Goal: Transaction & Acquisition: Purchase product/service

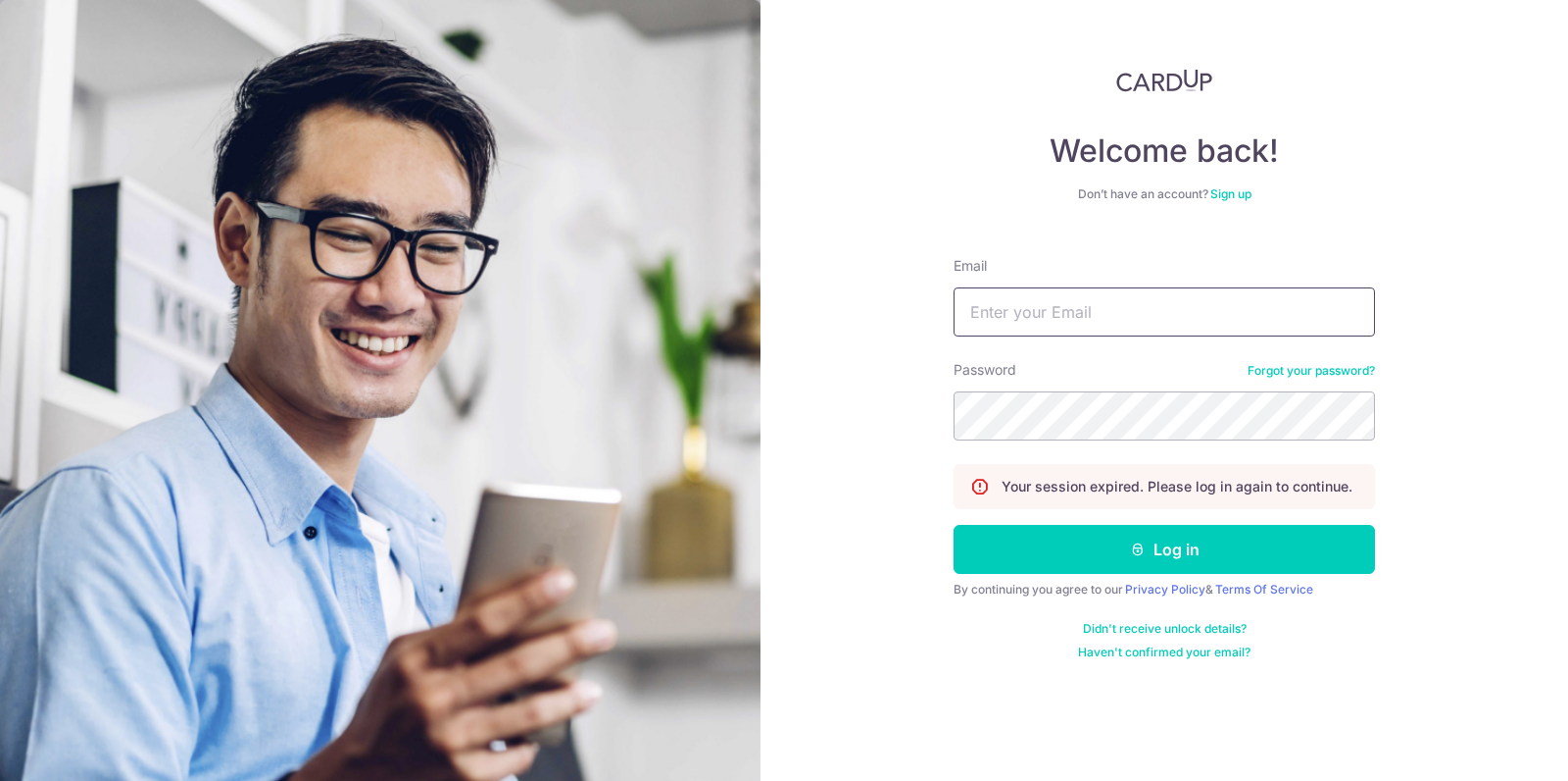
click at [1062, 311] on input "Email" at bounding box center [1164, 312] width 422 height 49
type input "nerissalow@gmail.com"
click at [954, 524] on button "Log in" at bounding box center [1164, 549] width 422 height 49
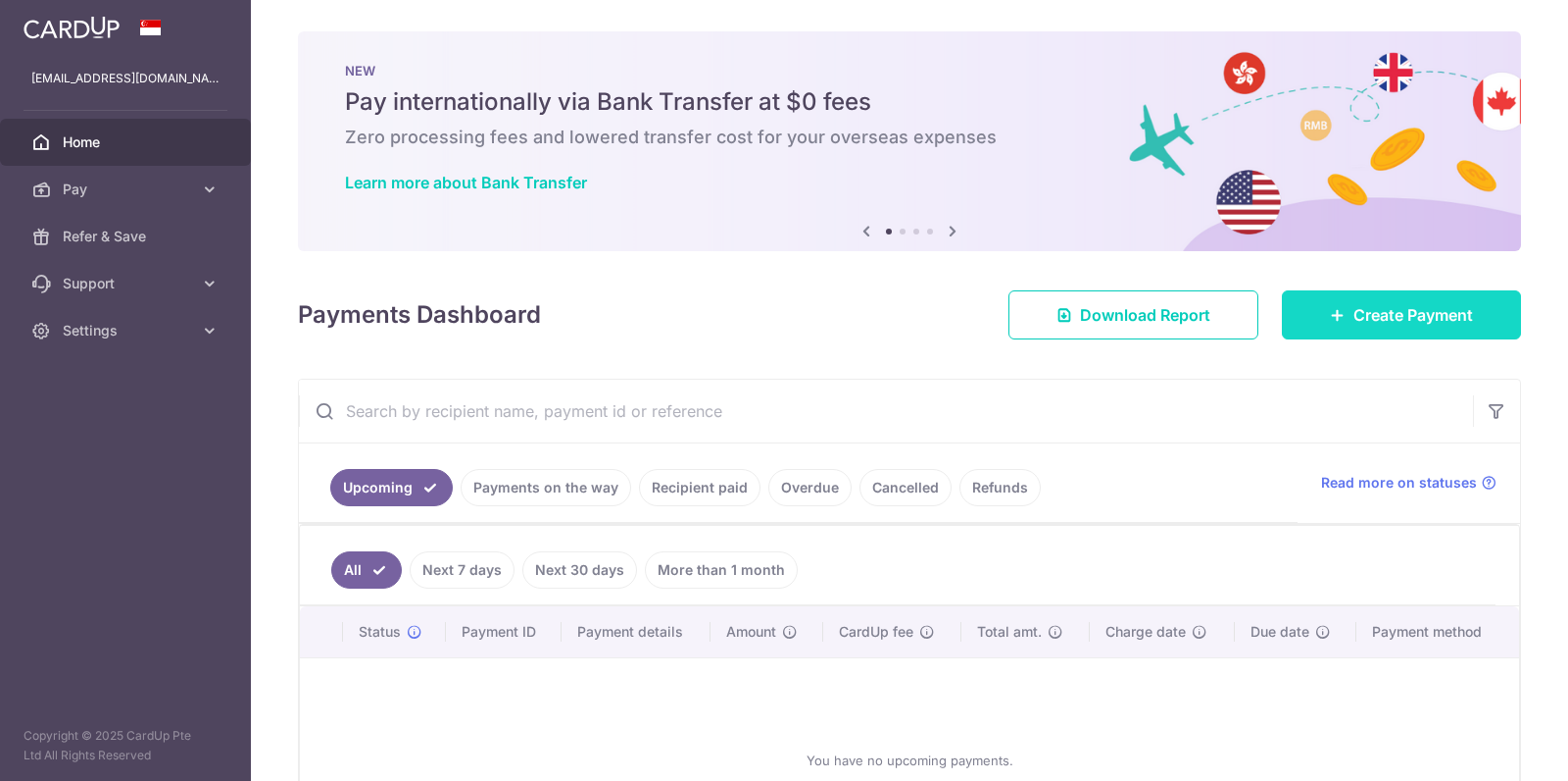
click at [1336, 310] on link "Create Payment" at bounding box center [1401, 315] width 239 height 49
click at [1337, 310] on icon at bounding box center [1338, 315] width 16 height 16
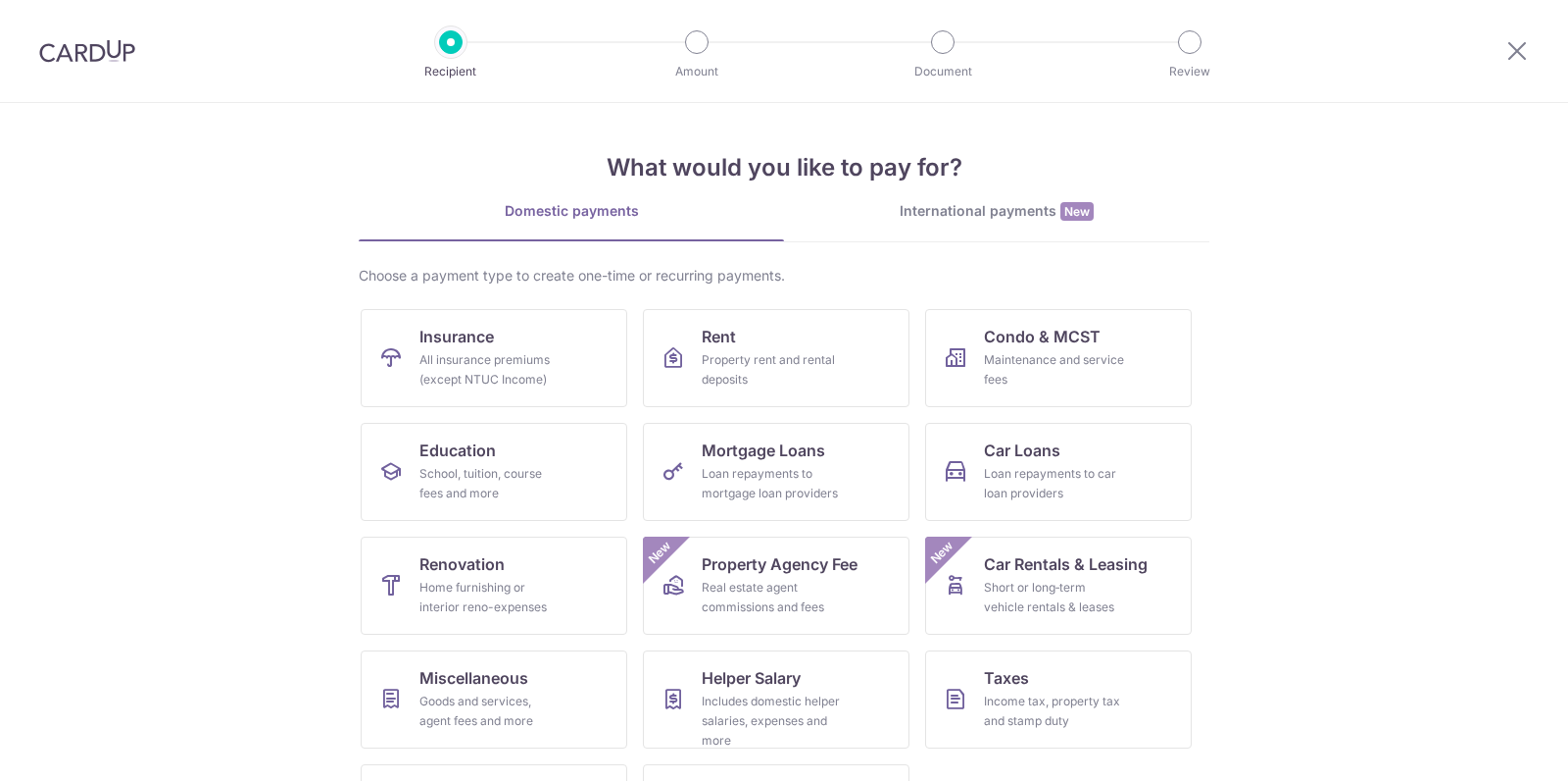
click at [959, 218] on div "International payments New" at bounding box center [997, 210] width 426 height 21
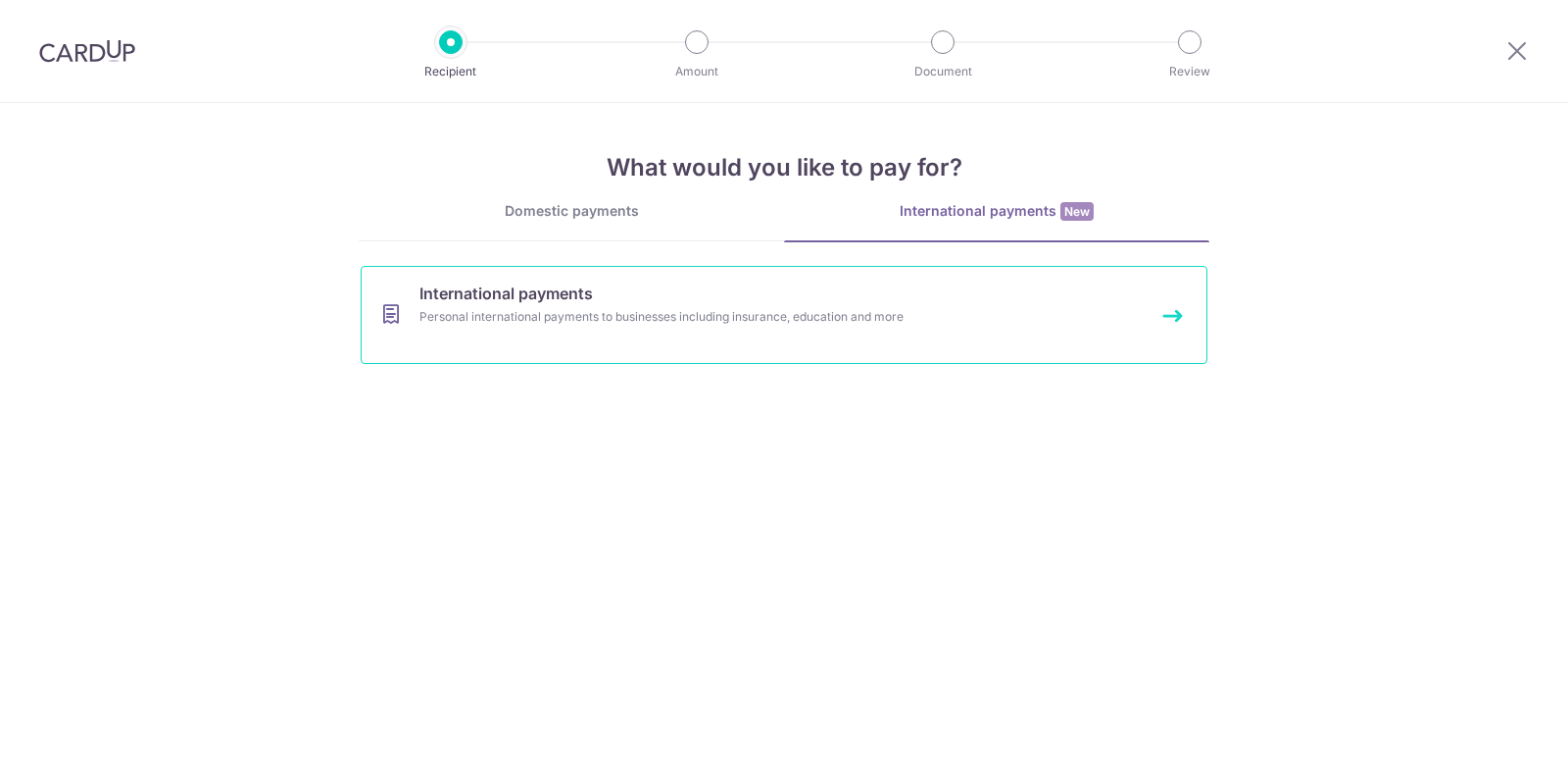
click at [767, 334] on link "International payments Personal international payments to businesses including …" at bounding box center [784, 315] width 847 height 98
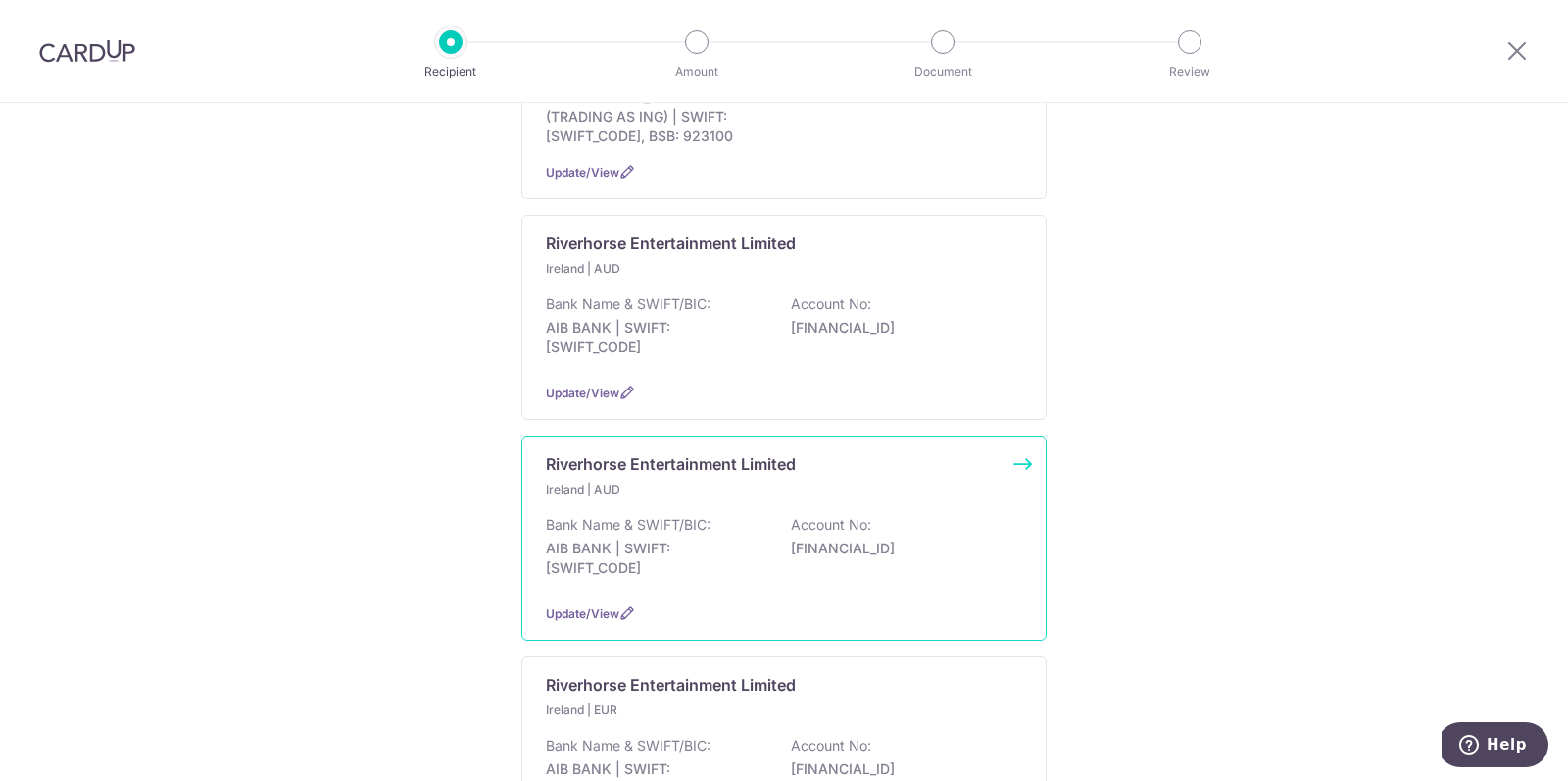
scroll to position [1598, 0]
click at [679, 696] on p "Ireland | EUR" at bounding box center [661, 706] width 231 height 20
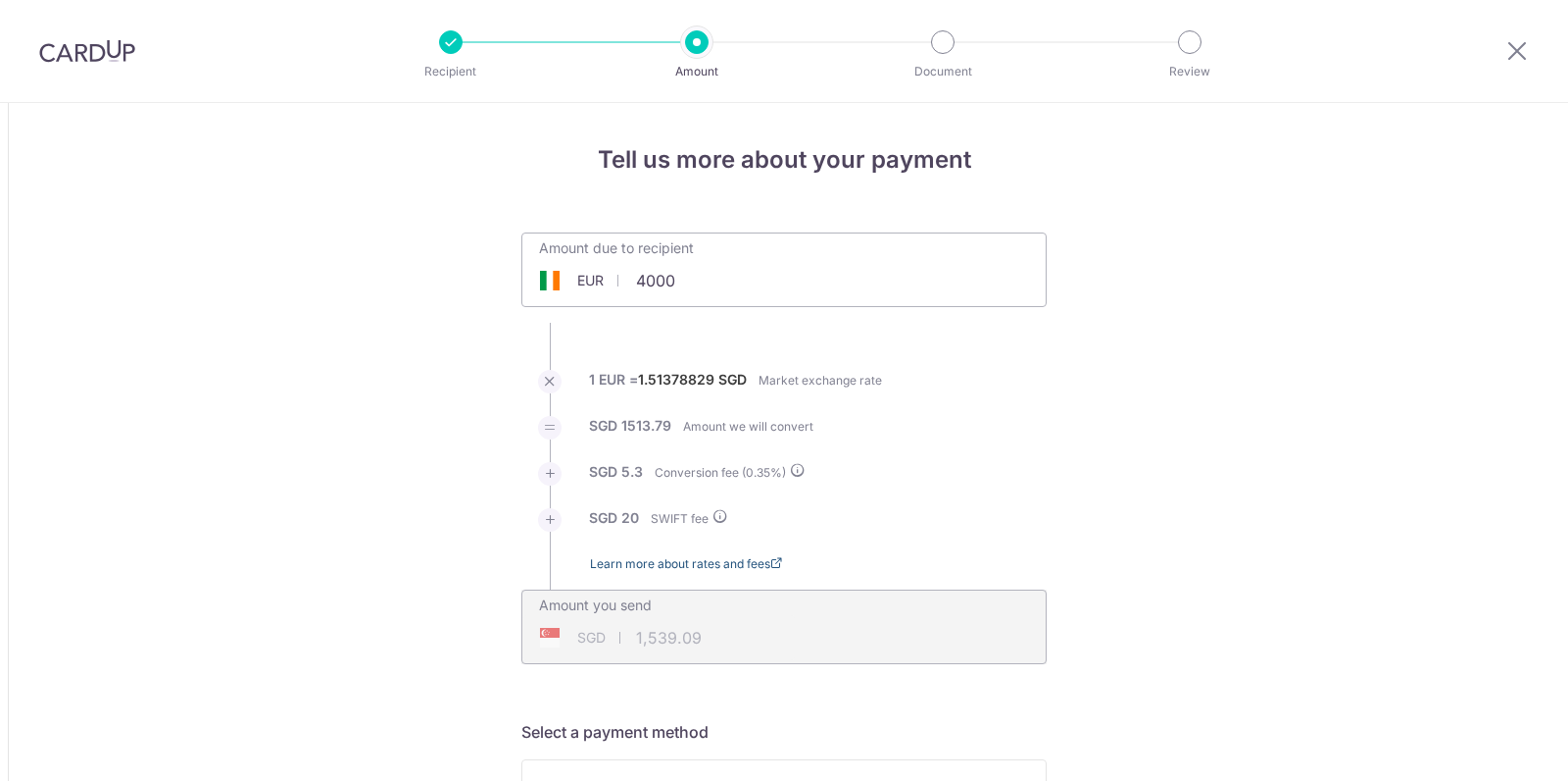
drag, startPoint x: 665, startPoint y: 637, endPoint x: 688, endPoint y: 560, distance: 80.4
click at [665, 638] on div "SGD 1,539.09 1539.09" at bounding box center [658, 637] width 272 height 45
type input "4,000.00"
type input "6,096.37"
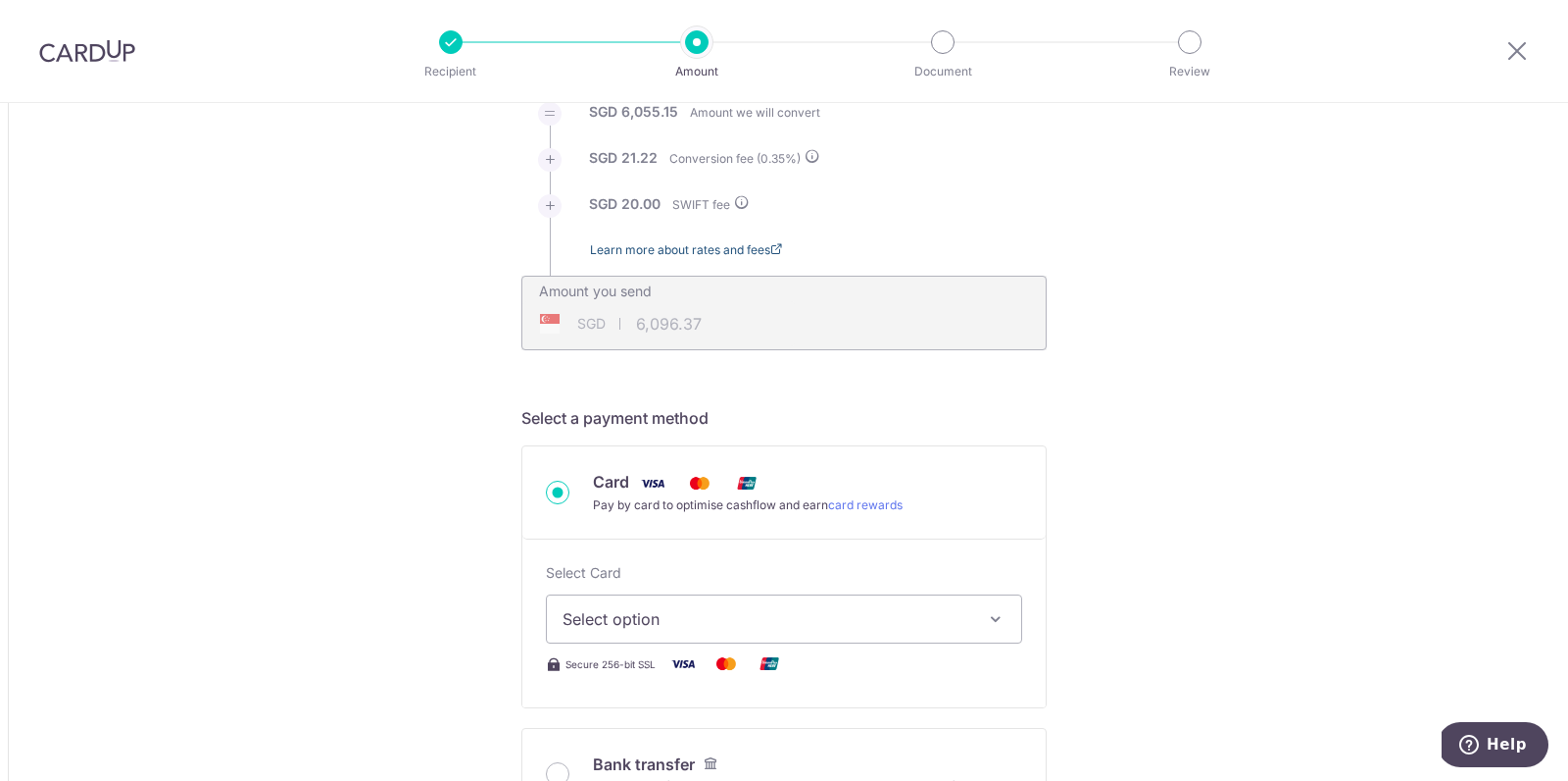
scroll to position [318, 0]
click at [679, 603] on span "Select option" at bounding box center [766, 615] width 408 height 24
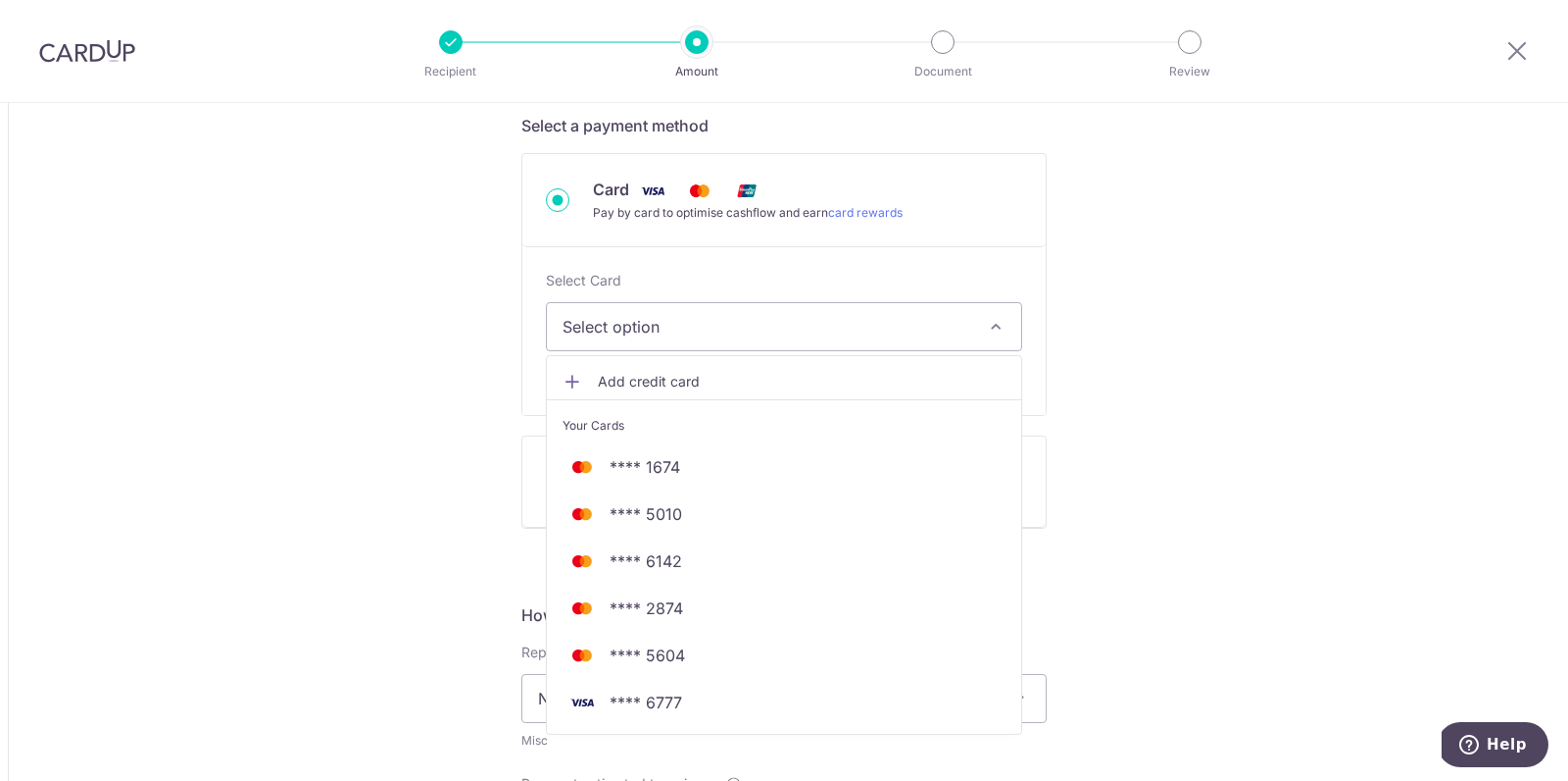
scroll to position [609, 0]
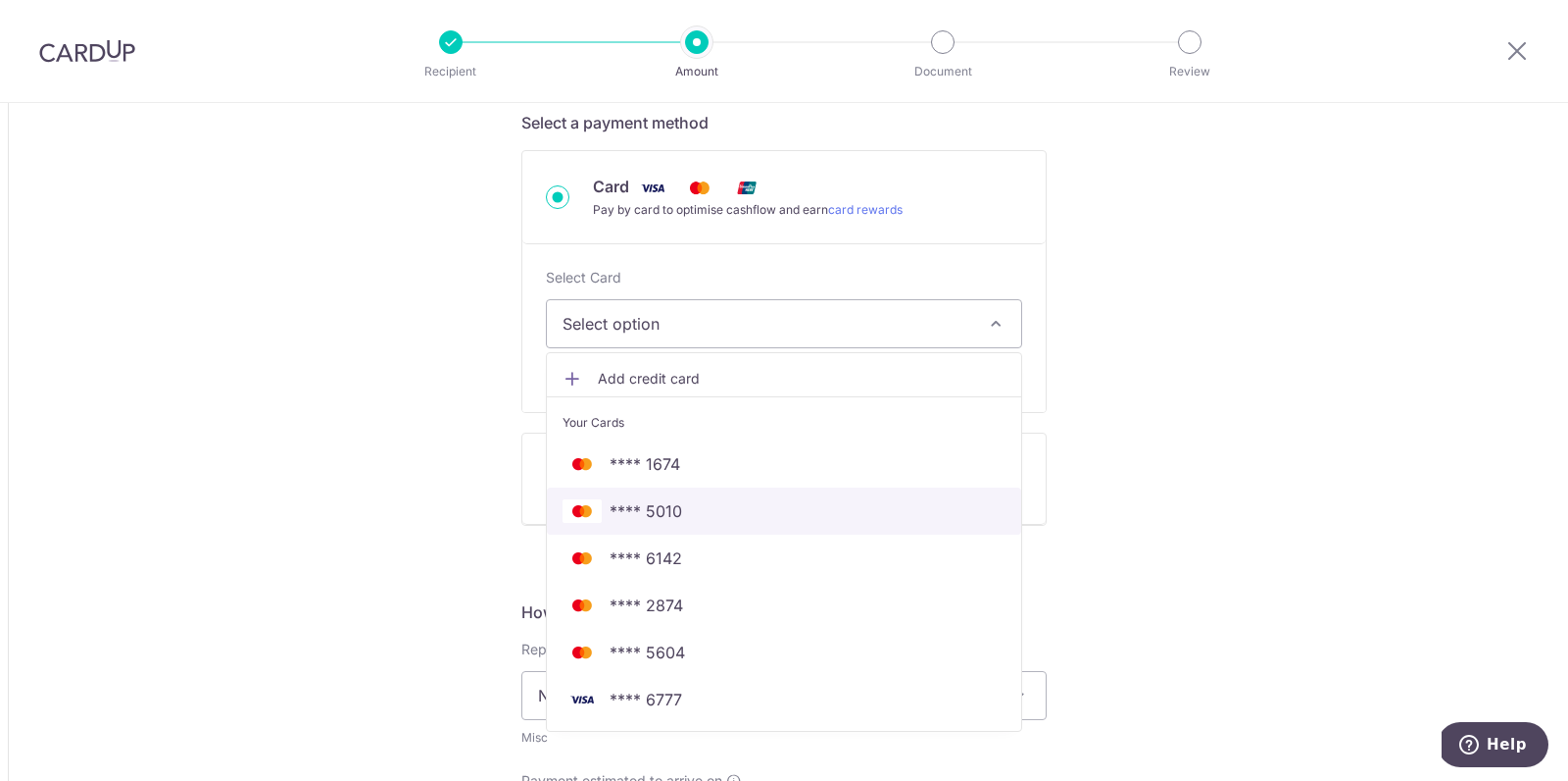
click at [678, 510] on span "**** 5010" at bounding box center [646, 511] width 73 height 24
type input "4,000.00"
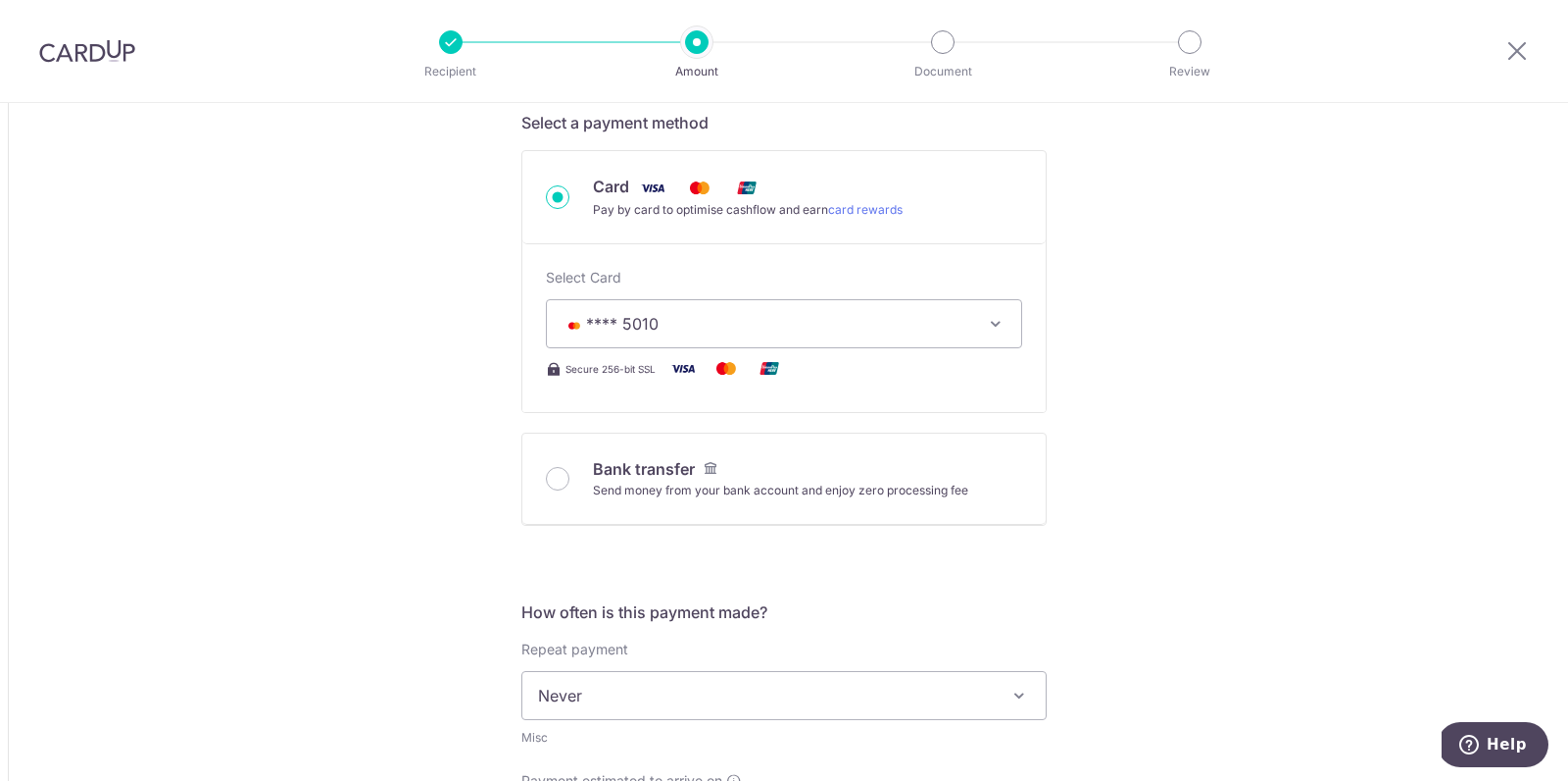
scroll to position [938, 0]
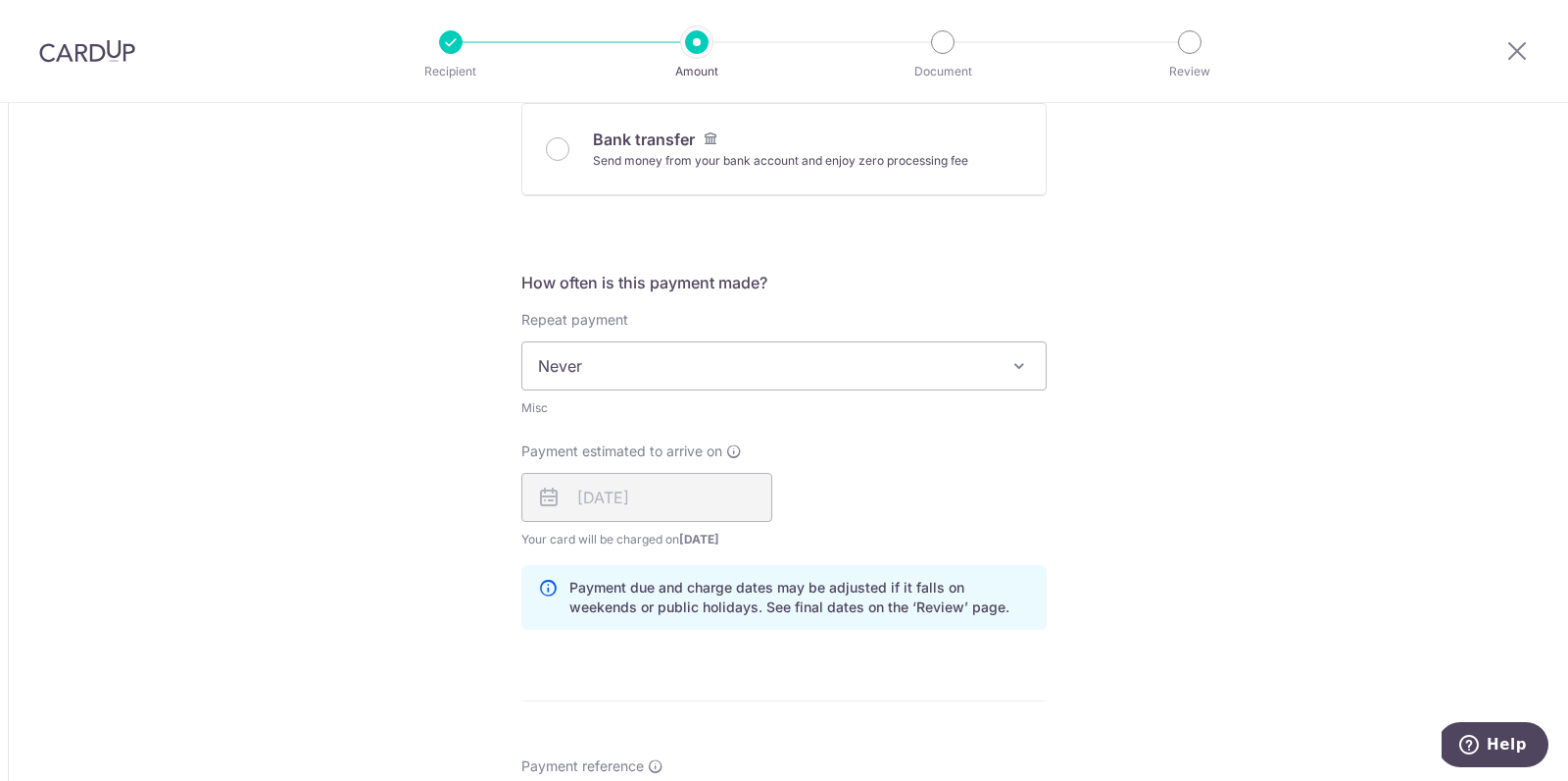
click at [679, 504] on div "09/10/2025" at bounding box center [646, 498] width 251 height 49
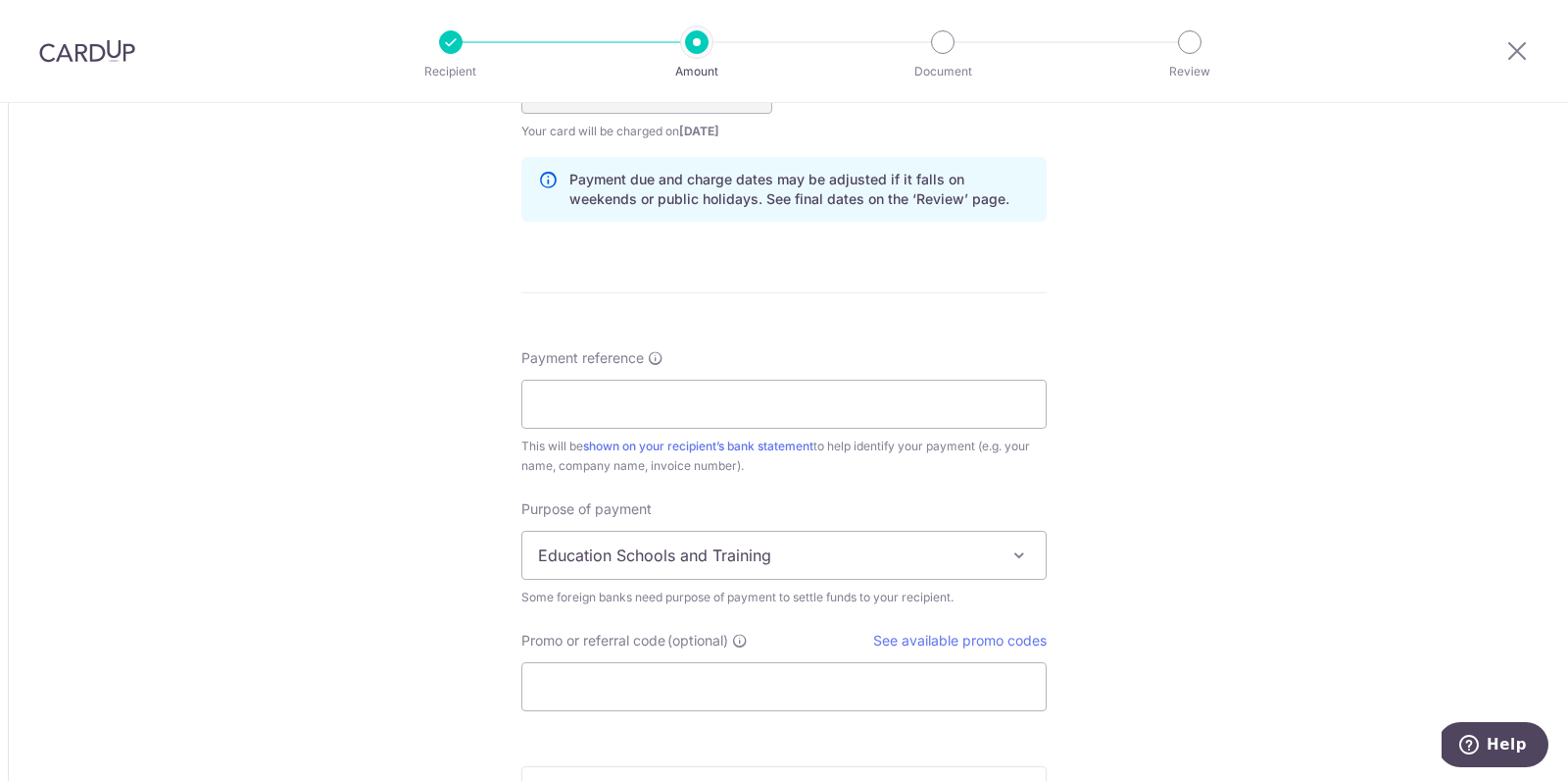
scroll to position [1348, 0]
click at [685, 396] on input "Payment reference" at bounding box center [784, 403] width 525 height 49
type input "N"
type input "Sirena inv 2"
click at [696, 554] on span "Education Schools and Training" at bounding box center [784, 554] width 523 height 47
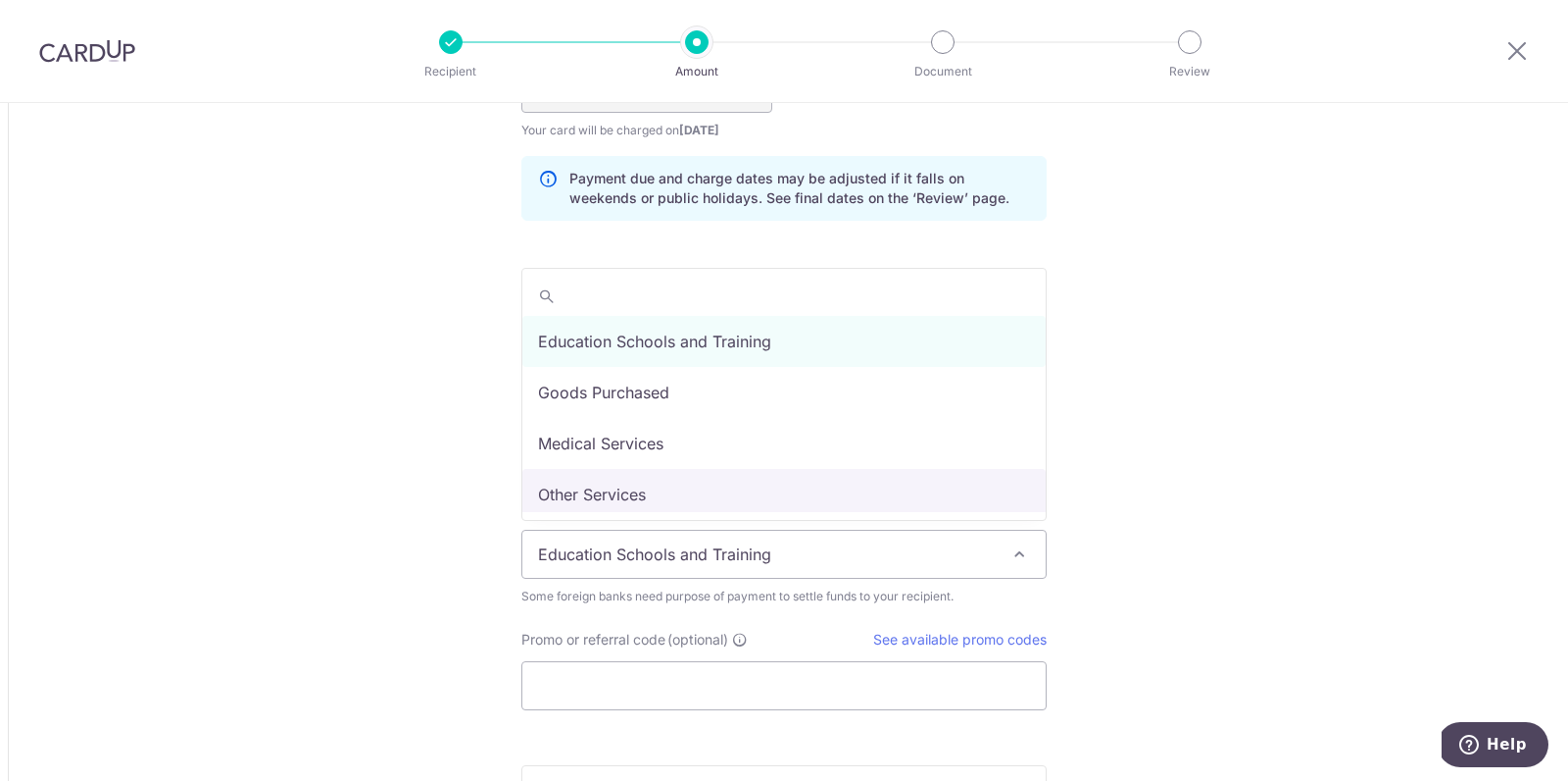
select select "Other Services"
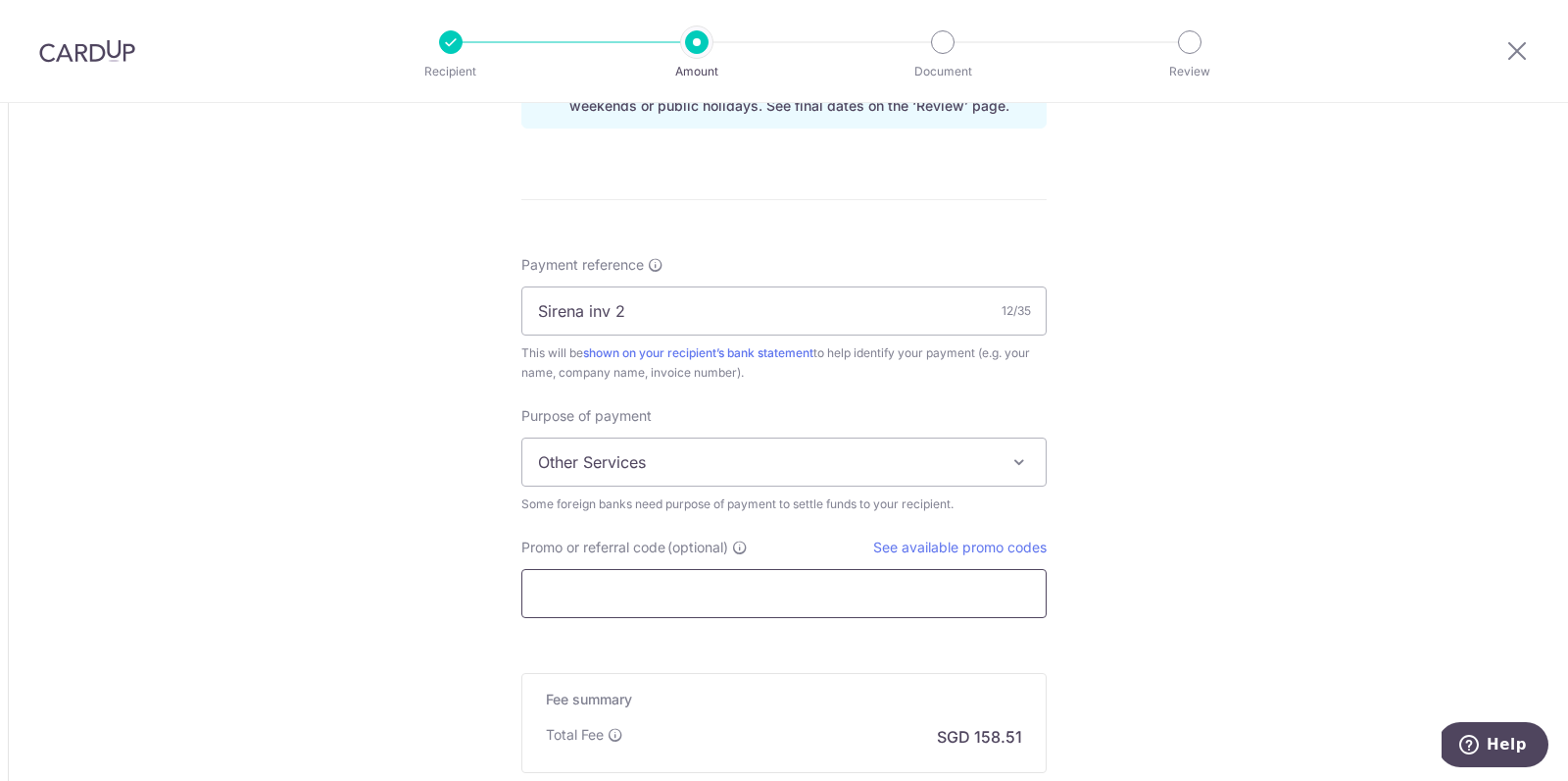
scroll to position [1443, 0]
click at [665, 599] on input "Promo or referral code (optional)" at bounding box center [784, 590] width 525 height 49
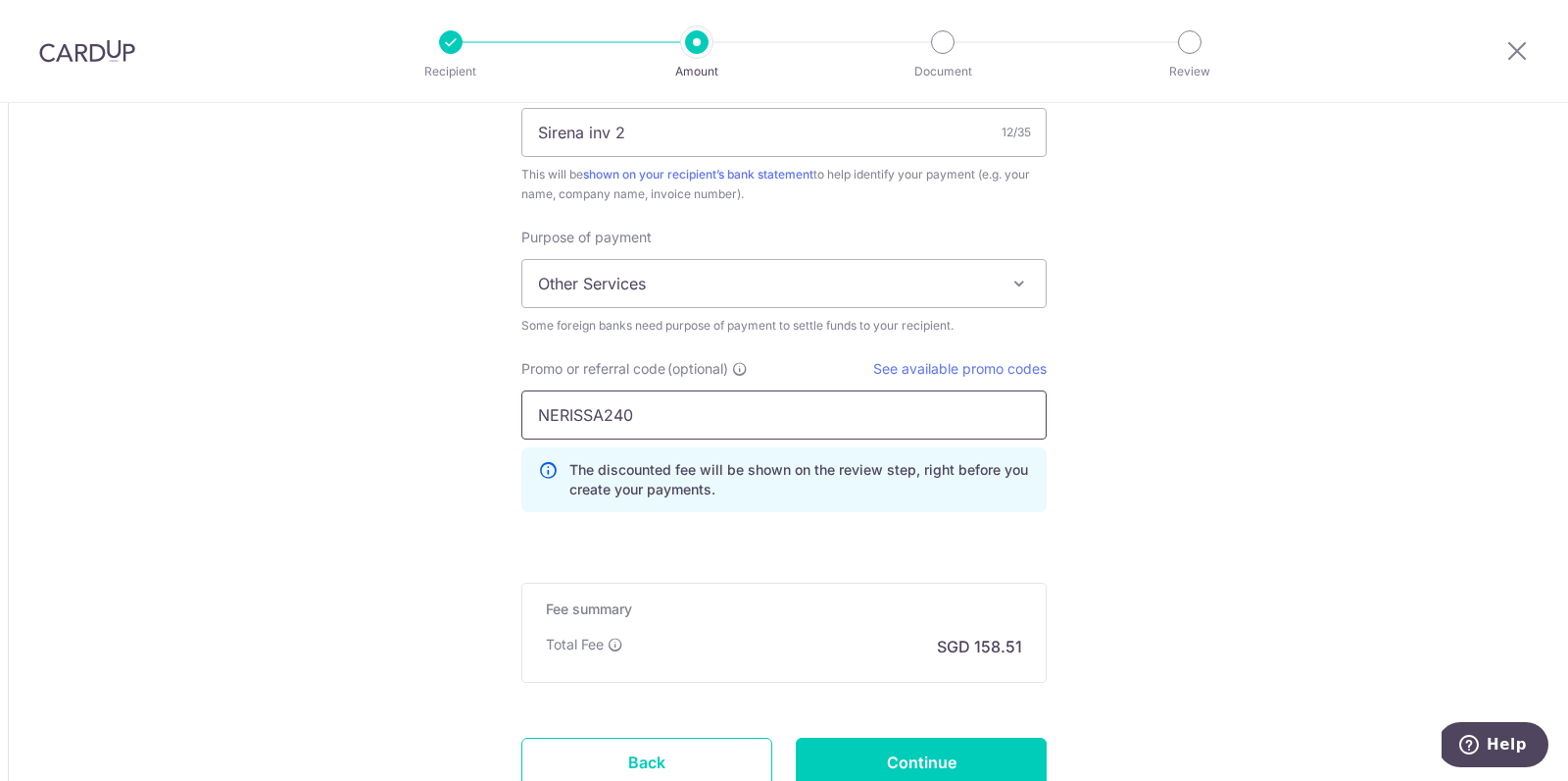
scroll to position [1763, 0]
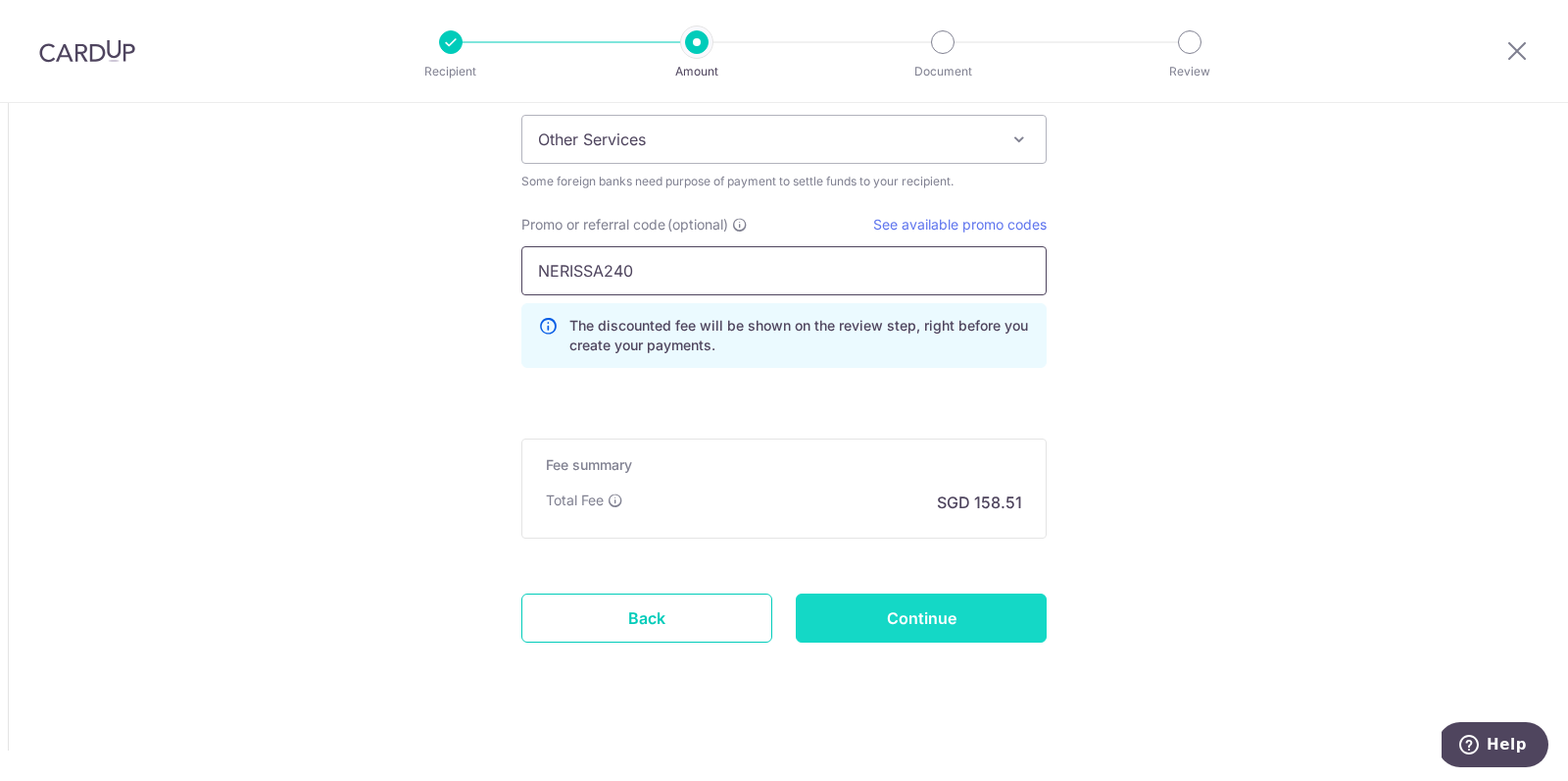
type input "NERISSA240"
click at [864, 615] on input "Continue" at bounding box center [921, 618] width 251 height 49
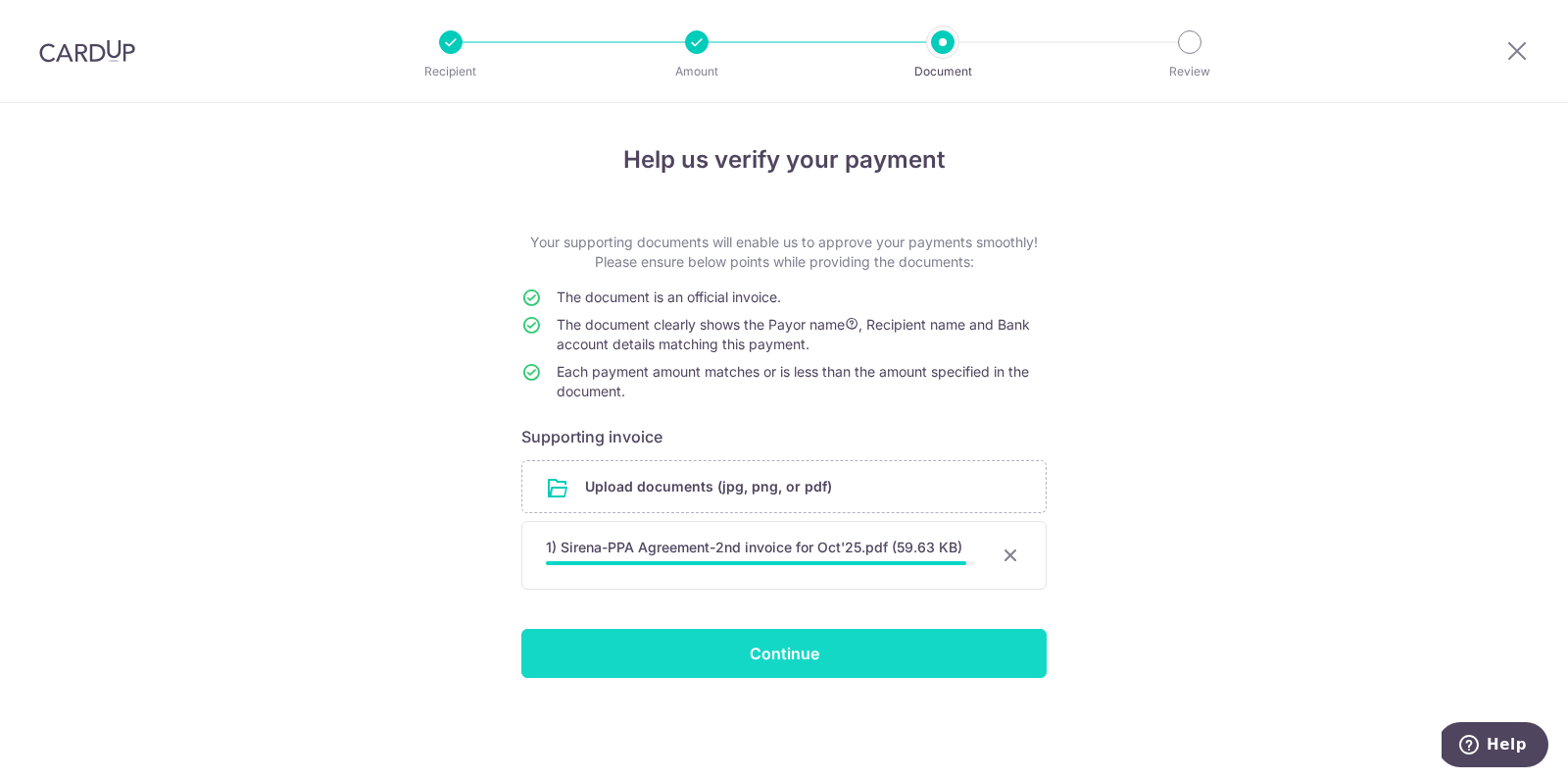
click at [982, 655] on input "Continue" at bounding box center [784, 653] width 525 height 49
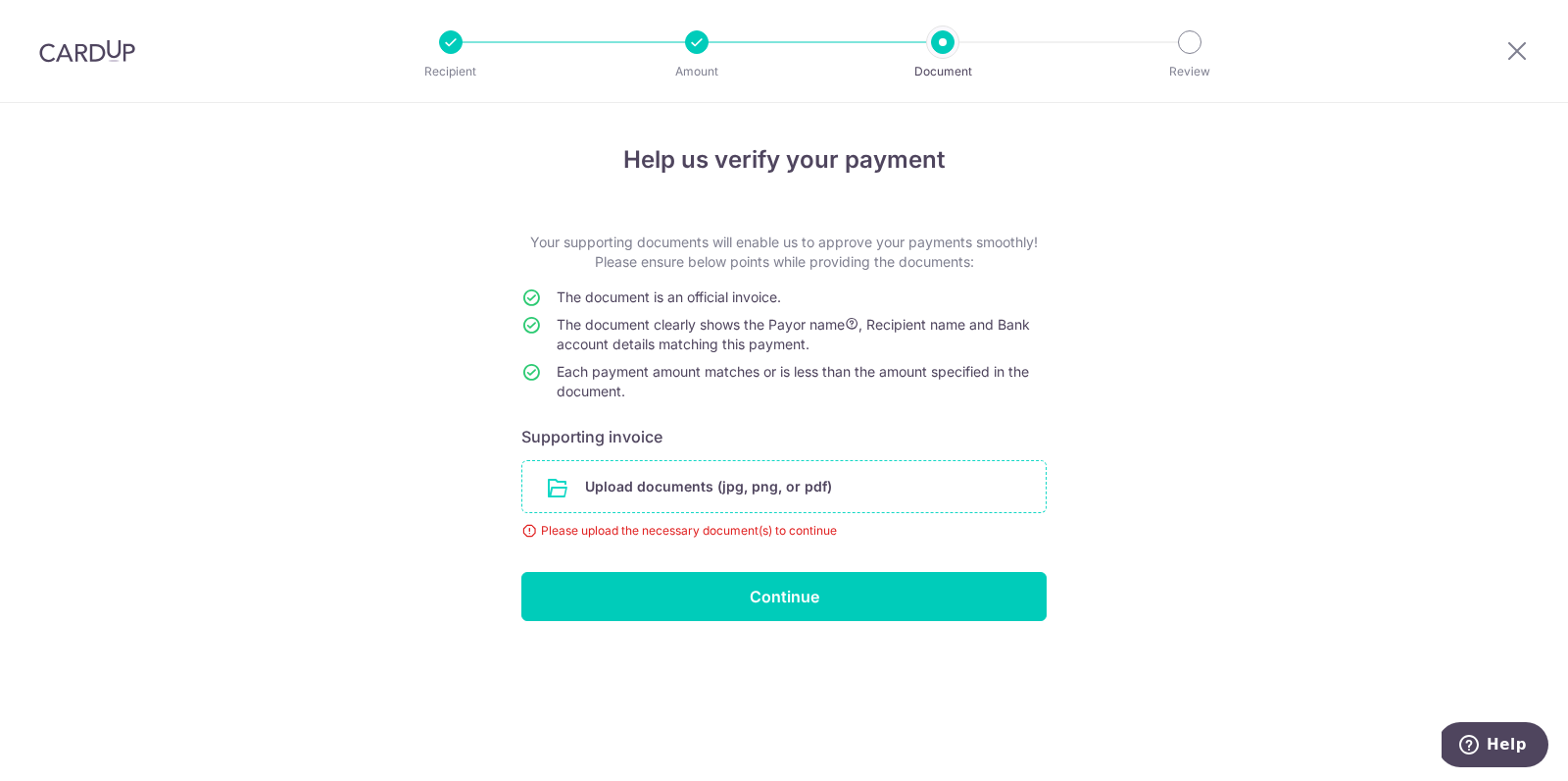
click at [801, 496] on input "file" at bounding box center [784, 487] width 523 height 51
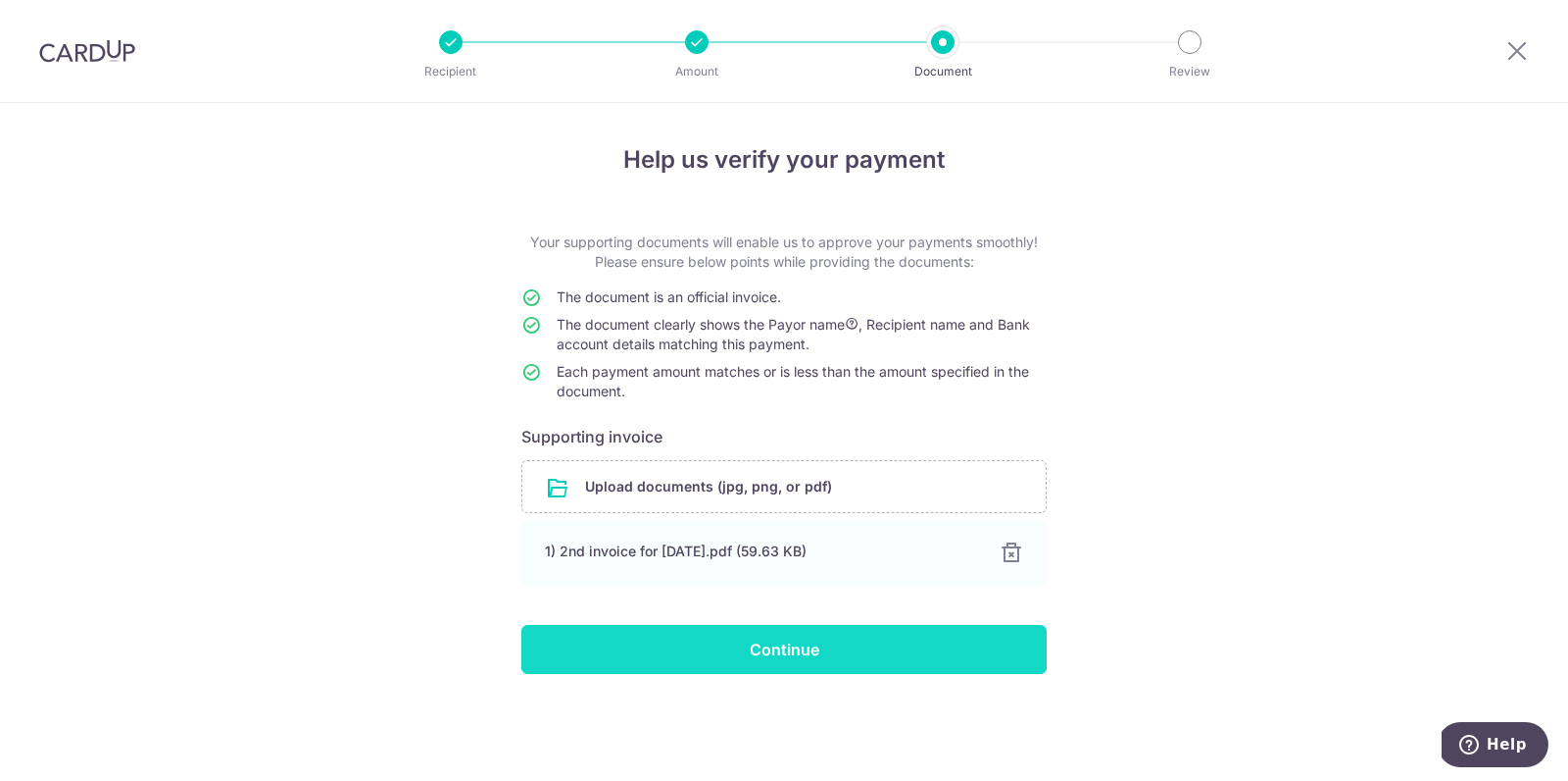
click at [924, 639] on input "Continue" at bounding box center [784, 649] width 525 height 49
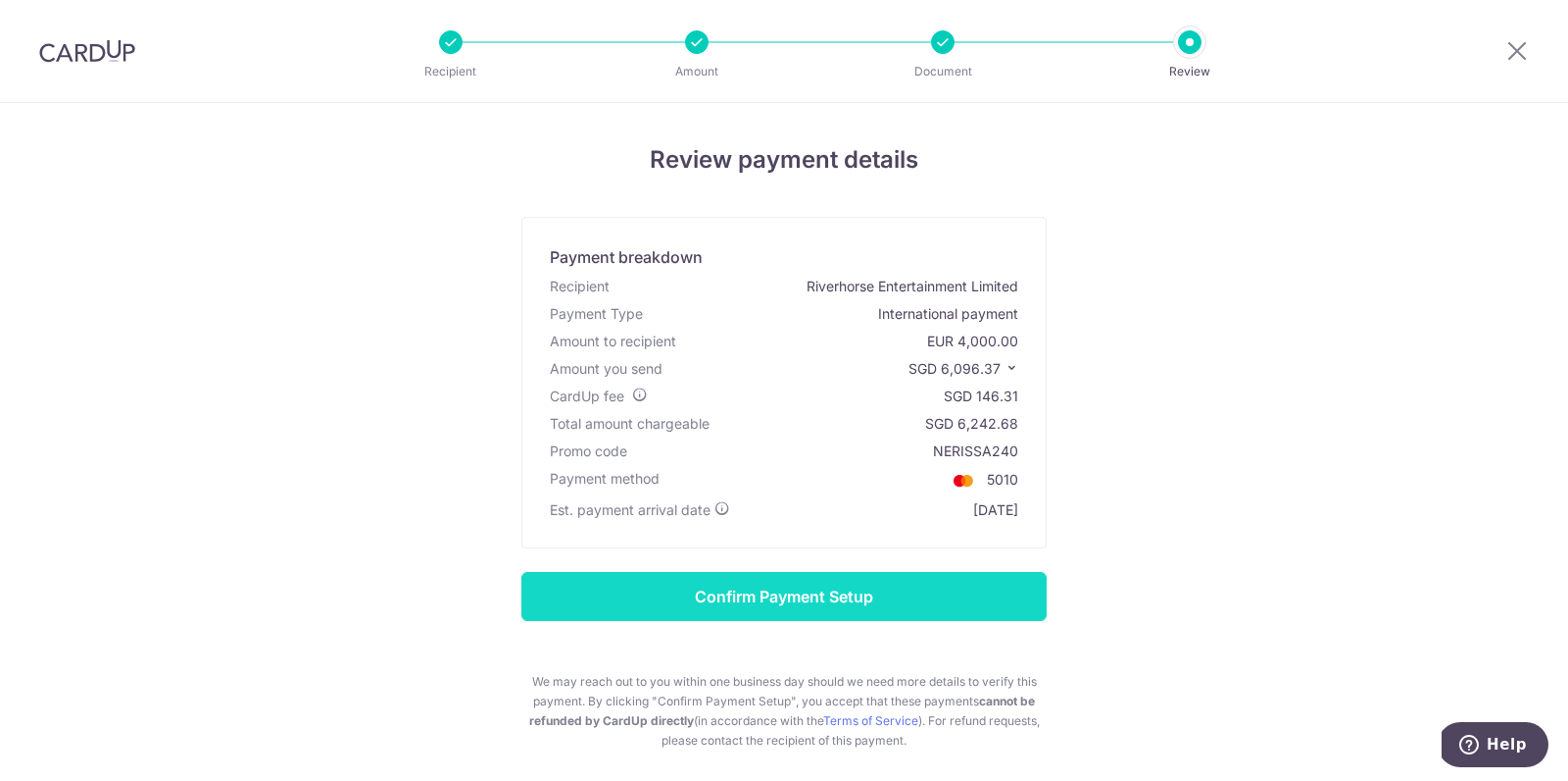
click at [883, 592] on input "Confirm Payment Setup" at bounding box center [784, 596] width 525 height 49
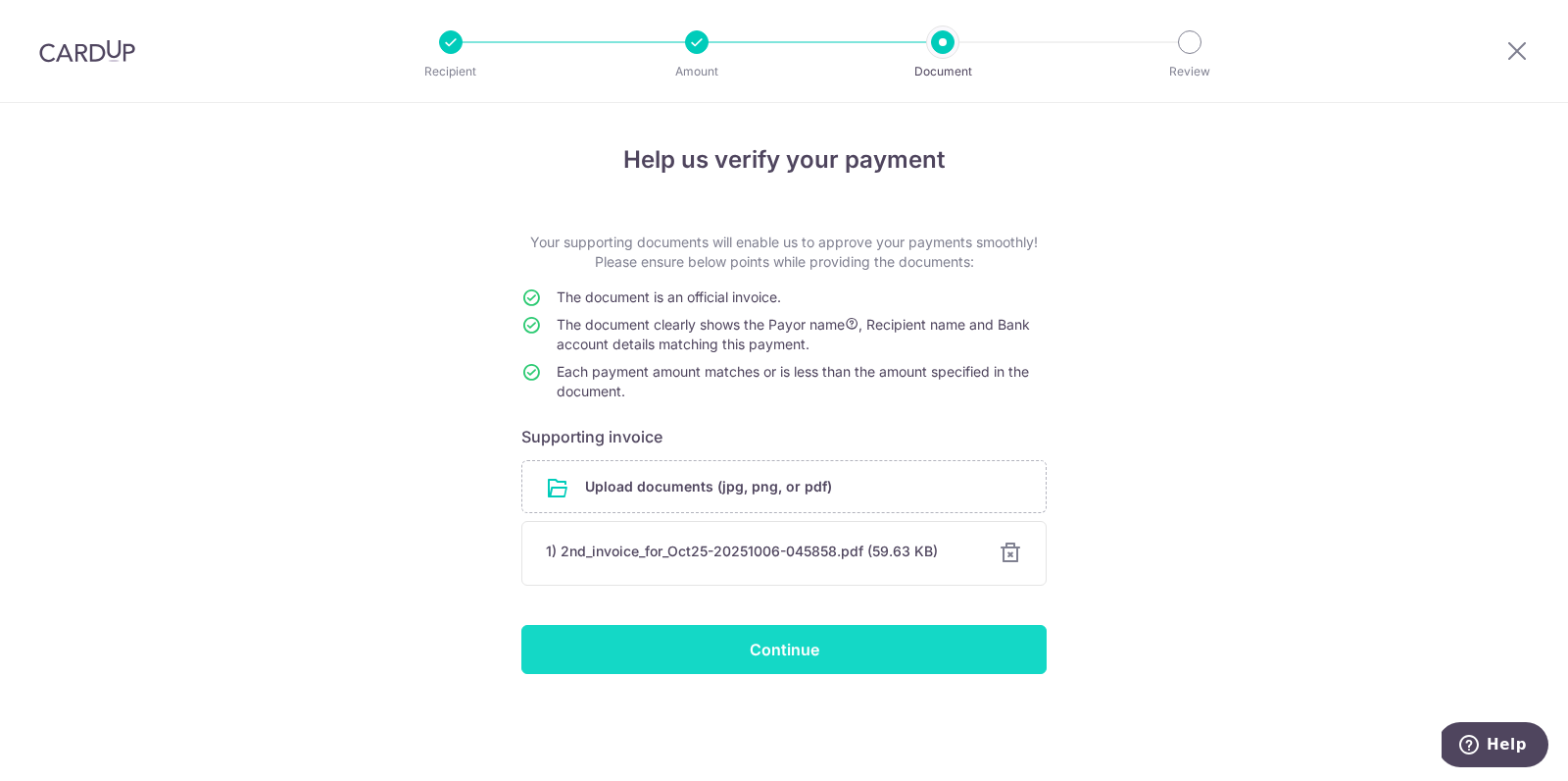
click at [915, 655] on input "Continue" at bounding box center [784, 649] width 525 height 49
